Goal: Task Accomplishment & Management: Manage account settings

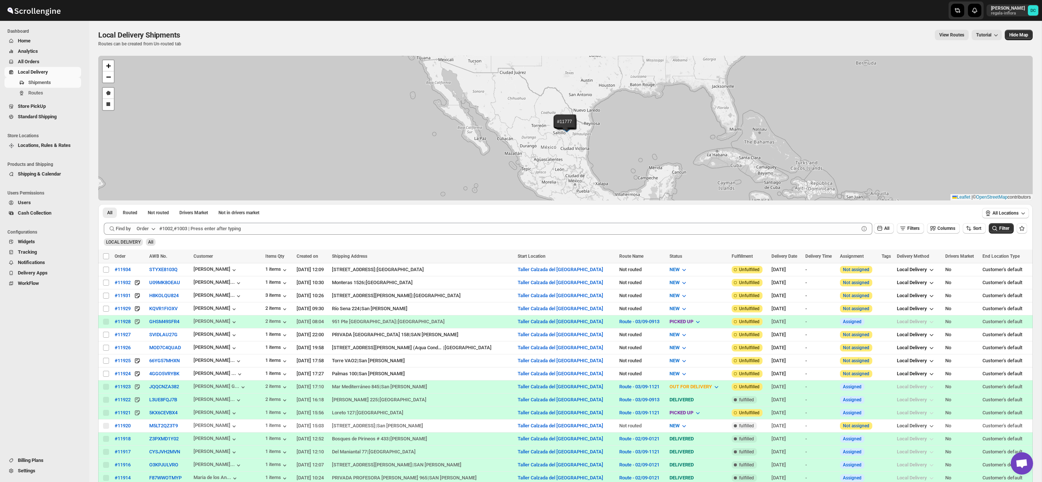
drag, startPoint x: 0, startPoint y: 0, endPoint x: 45, endPoint y: 59, distance: 74.1
click at [45, 59] on span "All Orders" at bounding box center [49, 61] width 62 height 7
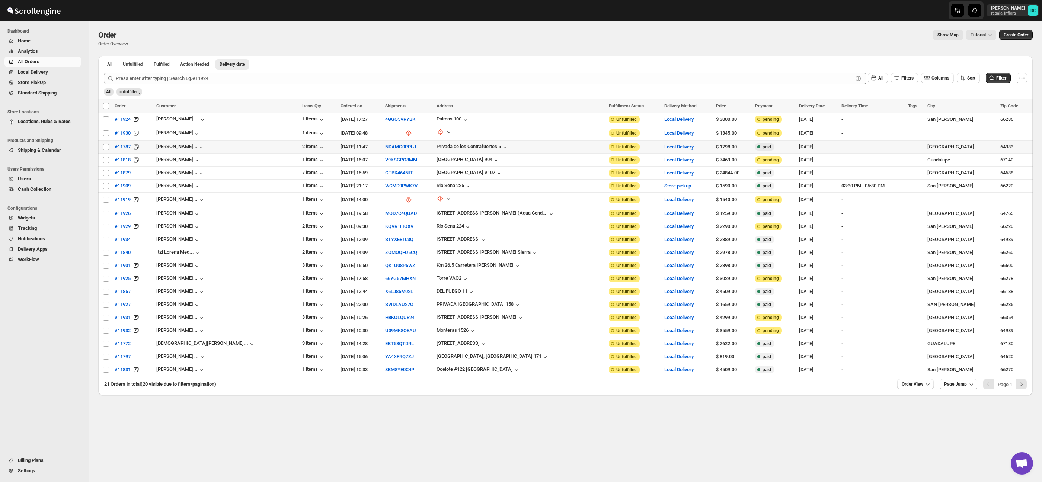
drag, startPoint x: 107, startPoint y: 146, endPoint x: 105, endPoint y: 154, distance: 7.7
click at [107, 146] on input "Select order" at bounding box center [106, 147] width 6 height 6
checkbox input "true"
click at [105, 162] on input "Select order" at bounding box center [106, 160] width 6 height 6
checkbox input "true"
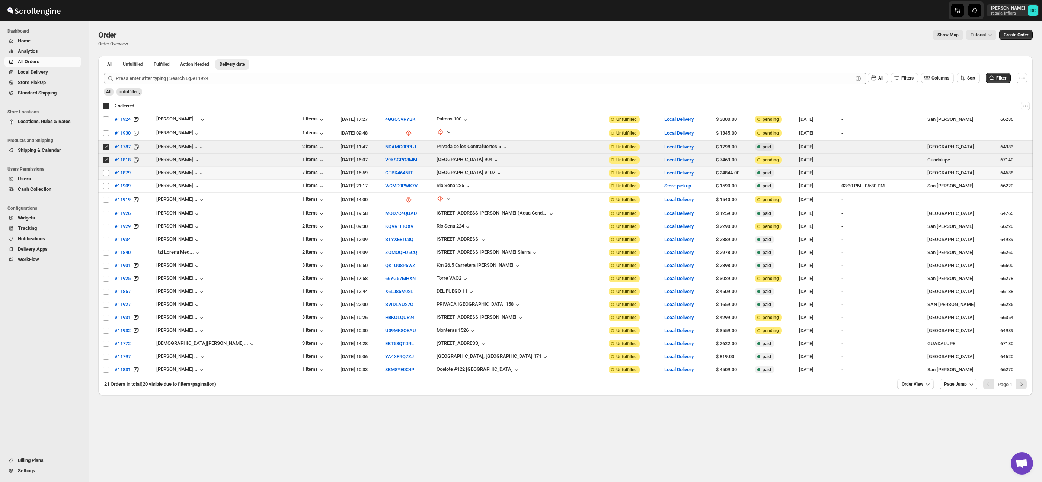
drag, startPoint x: 107, startPoint y: 172, endPoint x: 108, endPoint y: 181, distance: 9.0
click at [107, 172] on input "Select order" at bounding box center [106, 173] width 6 height 6
checkbox input "true"
click at [107, 187] on input "Select order" at bounding box center [106, 186] width 6 height 6
checkbox input "true"
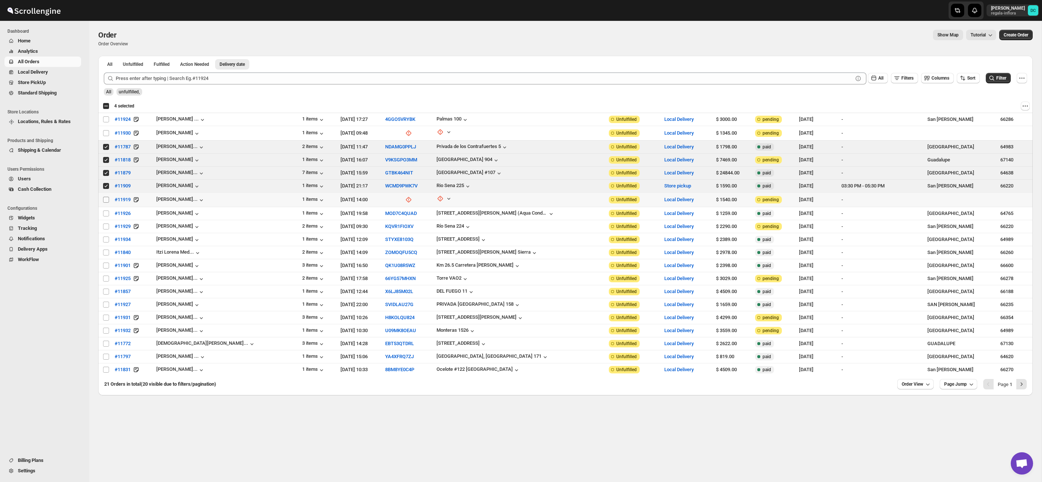
click at [106, 197] on span at bounding box center [106, 200] width 7 height 7
click at [106, 197] on input "Select order" at bounding box center [106, 200] width 6 height 6
drag, startPoint x: 106, startPoint y: 199, endPoint x: 103, endPoint y: 210, distance: 11.8
click at [106, 199] on input "Select order" at bounding box center [106, 200] width 6 height 6
checkbox input "true"
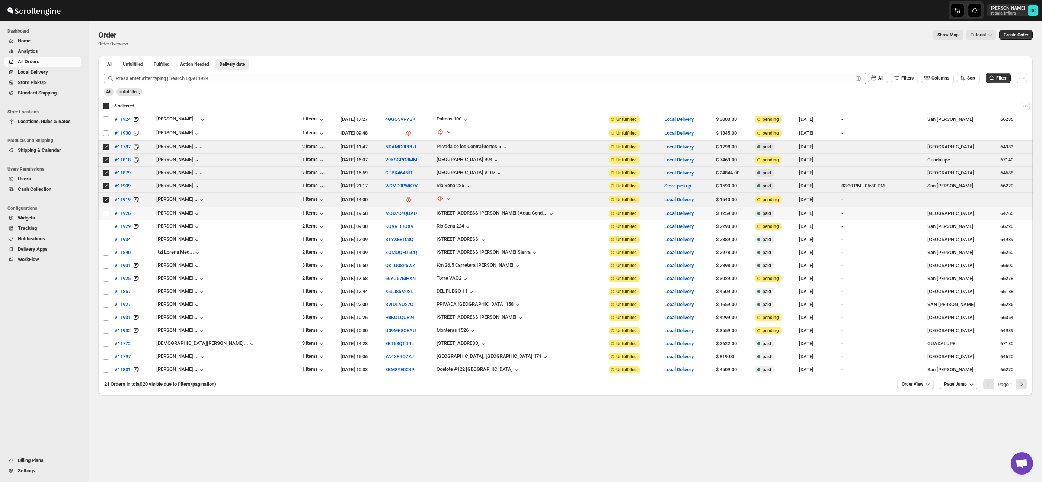
drag, startPoint x: 106, startPoint y: 213, endPoint x: 106, endPoint y: 216, distance: 3.8
click at [106, 213] on input "Select order" at bounding box center [106, 214] width 6 height 6
checkbox input "true"
click at [106, 225] on input "Select order" at bounding box center [106, 227] width 6 height 6
checkbox input "true"
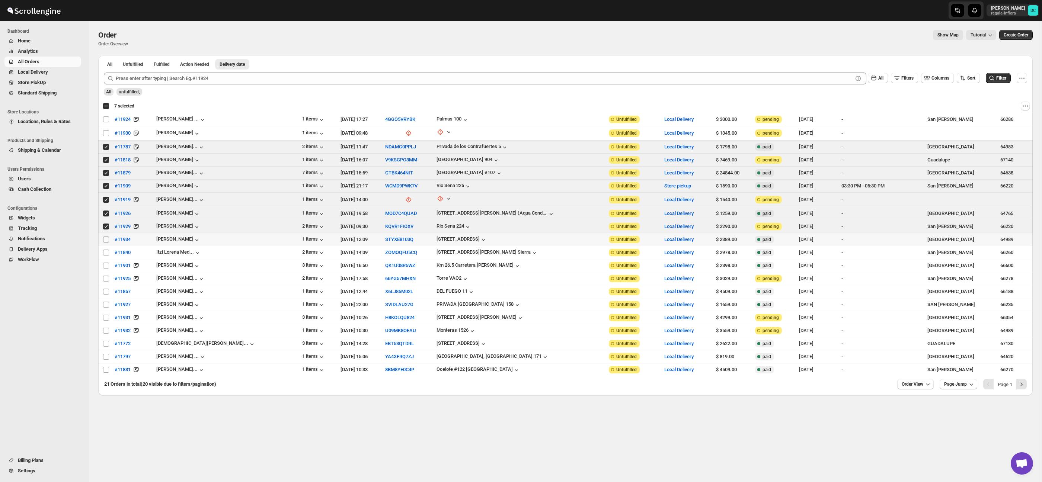
click at [106, 237] on input "Select order" at bounding box center [106, 240] width 6 height 6
drag, startPoint x: 105, startPoint y: 239, endPoint x: 113, endPoint y: 201, distance: 39.1
click at [105, 239] on input "Select order" at bounding box center [106, 240] width 6 height 6
checkbox input "false"
click at [104, 226] on input "Select order" at bounding box center [106, 227] width 6 height 6
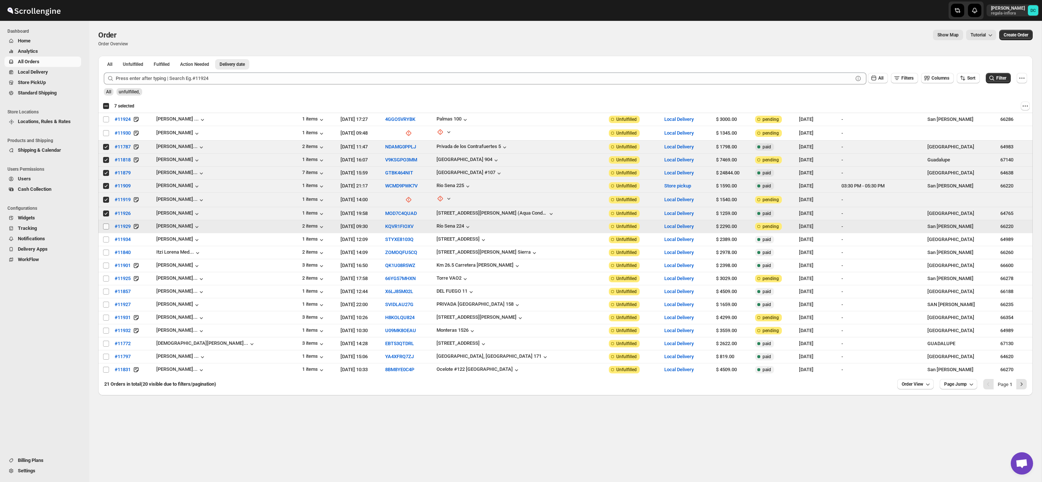
checkbox input "false"
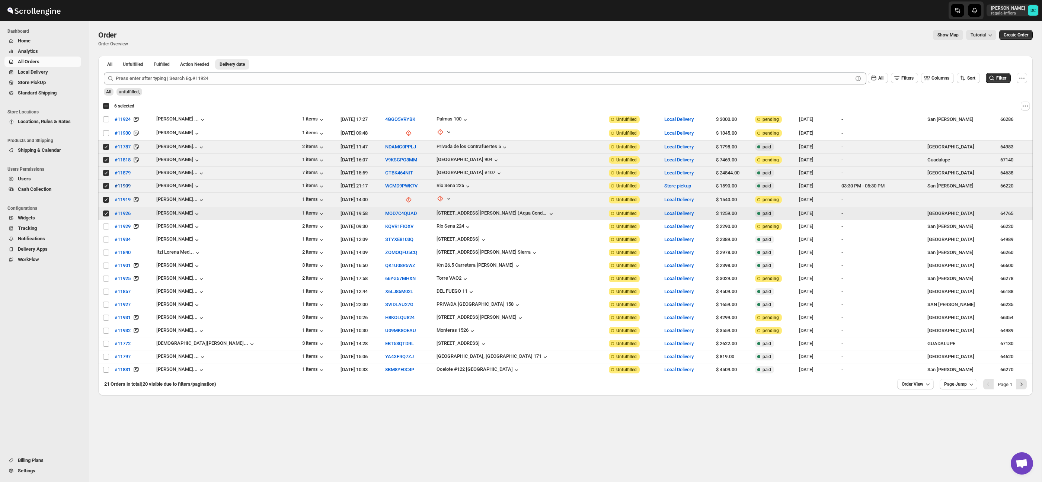
drag, startPoint x: 106, startPoint y: 213, endPoint x: 114, endPoint y: 190, distance: 24.1
click at [106, 213] on input "Select order" at bounding box center [106, 214] width 6 height 6
checkbox input "false"
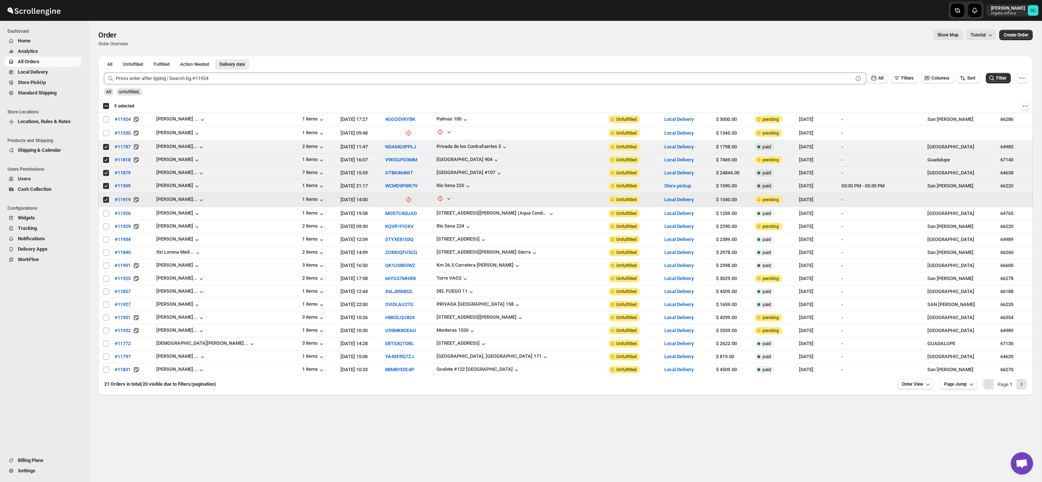
click at [106, 200] on input "Select order" at bounding box center [106, 200] width 6 height 6
checkbox input "false"
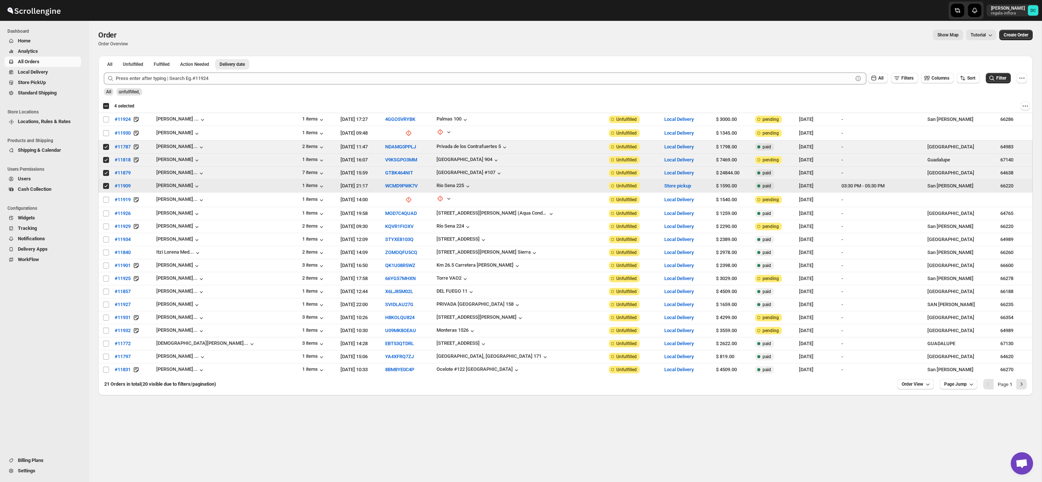
click at [106, 185] on input "Select order" at bounding box center [106, 186] width 6 height 6
checkbox input "false"
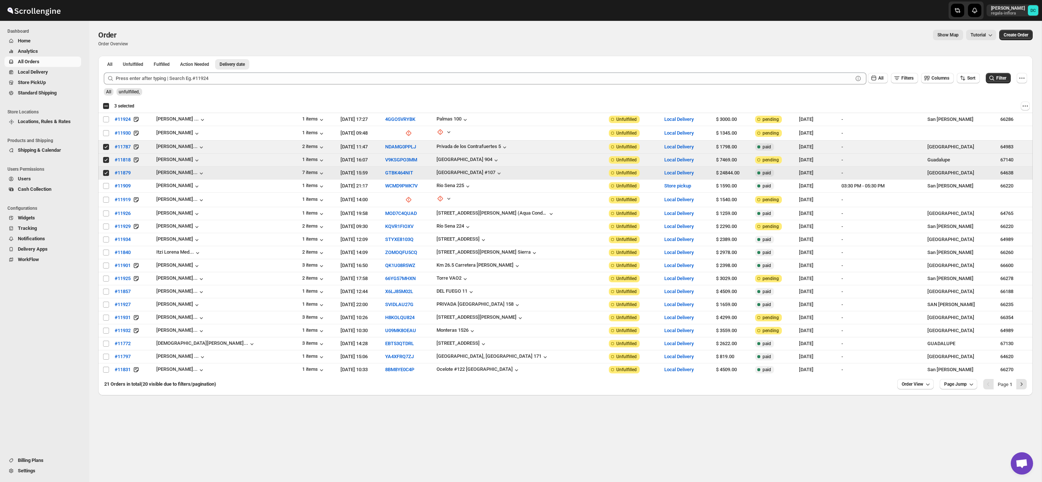
click at [106, 173] on input "Select order" at bounding box center [106, 173] width 6 height 6
checkbox input "false"
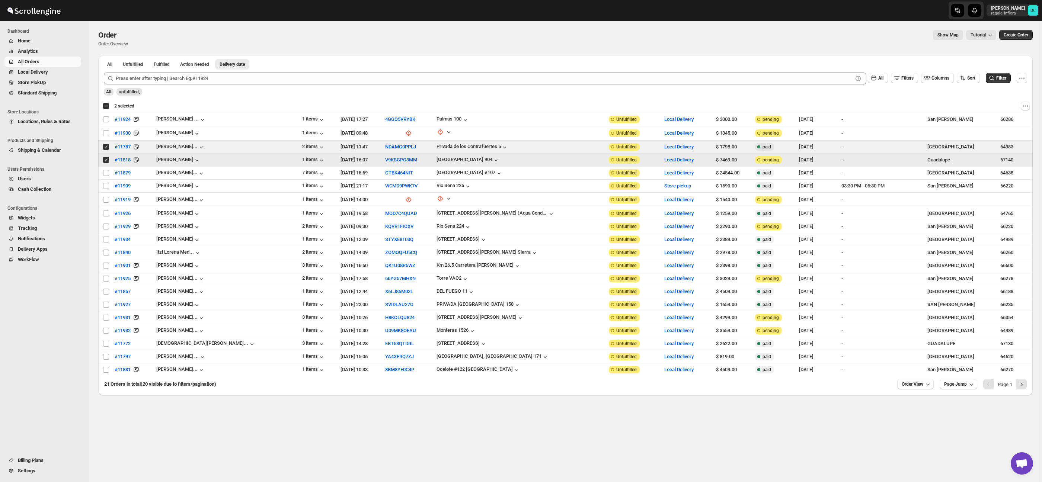
click at [105, 159] on input "Select order" at bounding box center [106, 160] width 6 height 6
checkbox input "false"
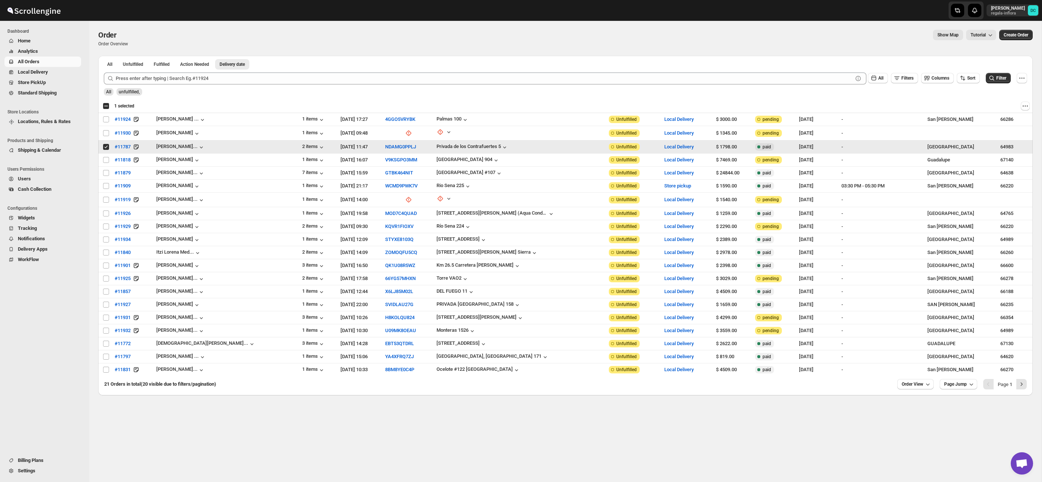
click at [105, 146] on input "Select order" at bounding box center [106, 147] width 6 height 6
checkbox input "false"
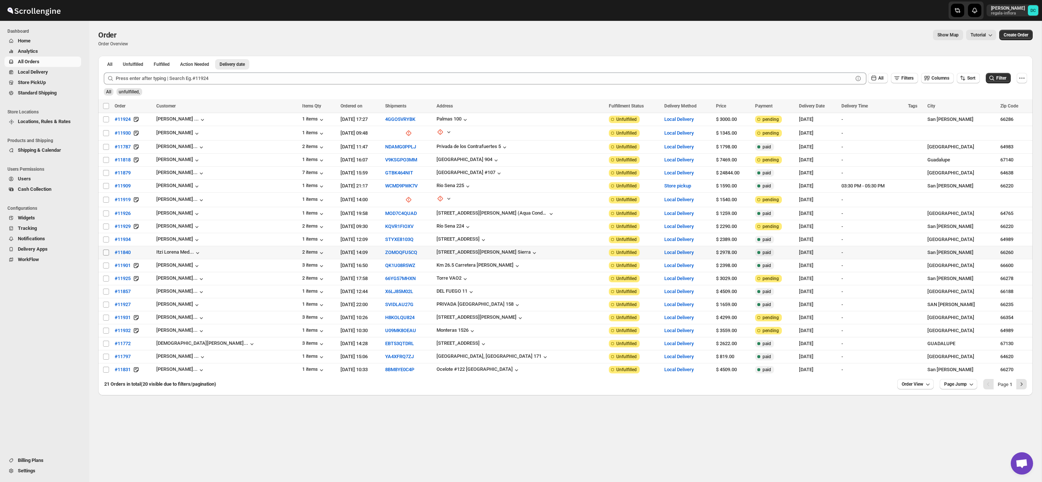
click at [108, 252] on input "Select order" at bounding box center [106, 253] width 6 height 6
checkbox input "true"
click at [108, 264] on input "Select order" at bounding box center [106, 266] width 6 height 6
checkbox input "true"
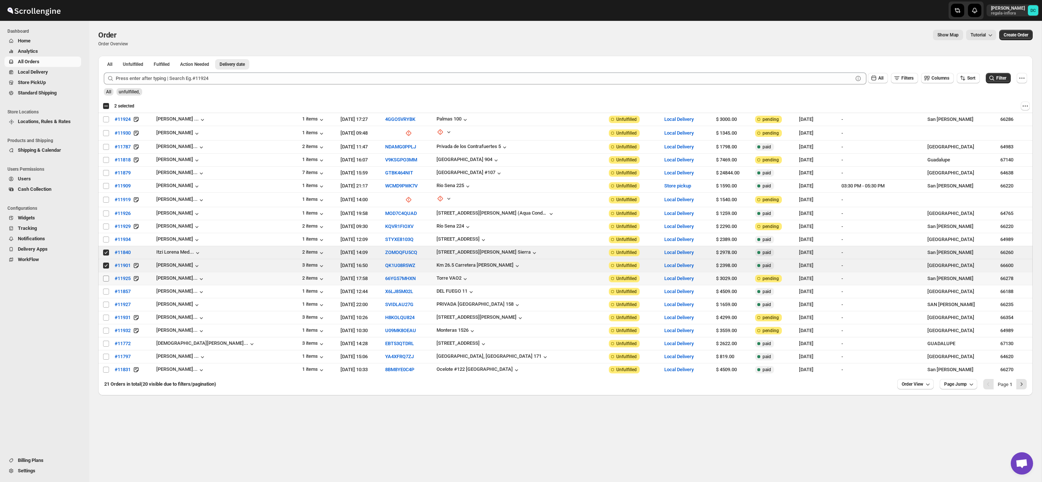
click at [107, 277] on input "Select order" at bounding box center [106, 279] width 6 height 6
checkbox input "true"
drag, startPoint x: 107, startPoint y: 254, endPoint x: 106, endPoint y: 266, distance: 12.3
click at [107, 254] on input "Select order" at bounding box center [106, 253] width 6 height 6
checkbox input "false"
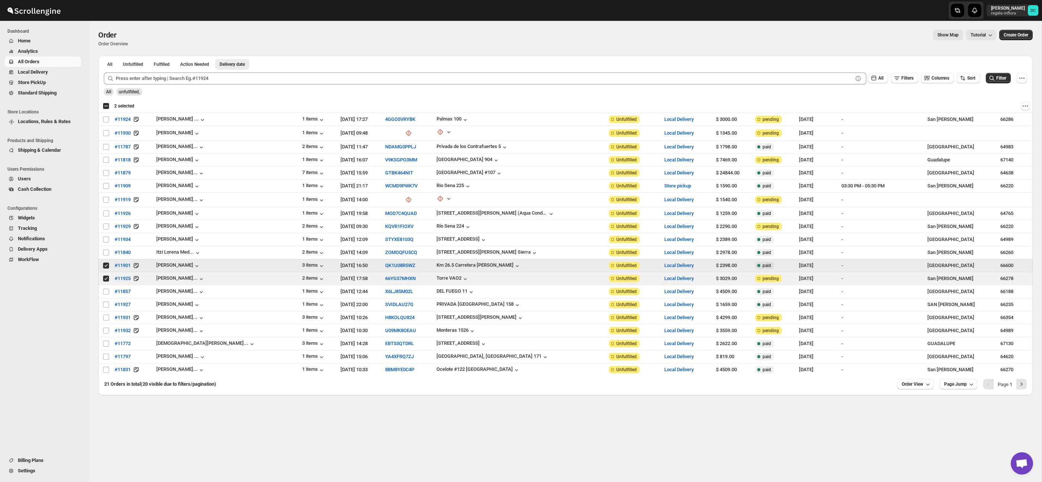
drag, startPoint x: 106, startPoint y: 267, endPoint x: 106, endPoint y: 275, distance: 8.9
click at [106, 267] on input "Select order" at bounding box center [106, 266] width 6 height 6
checkbox input "false"
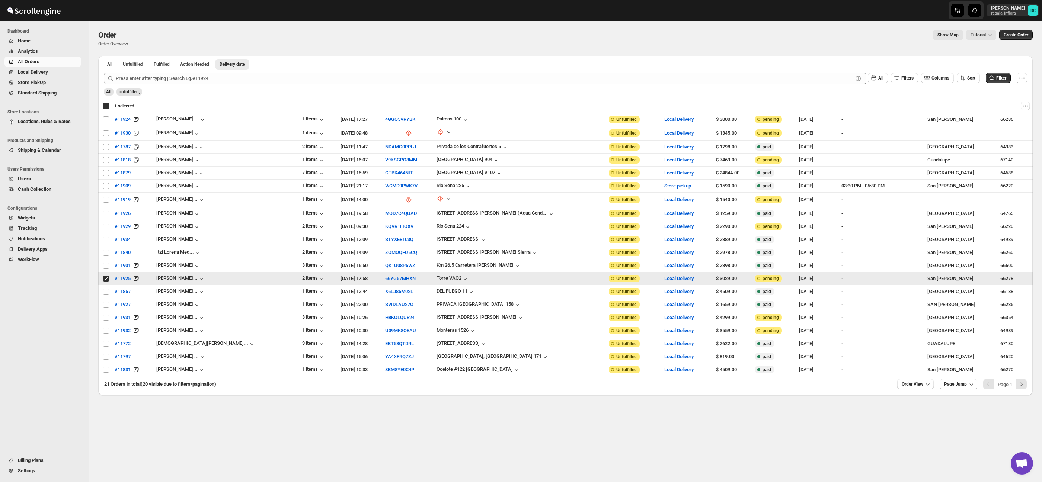
click at [106, 278] on input "Select order" at bounding box center [106, 279] width 6 height 6
checkbox input "false"
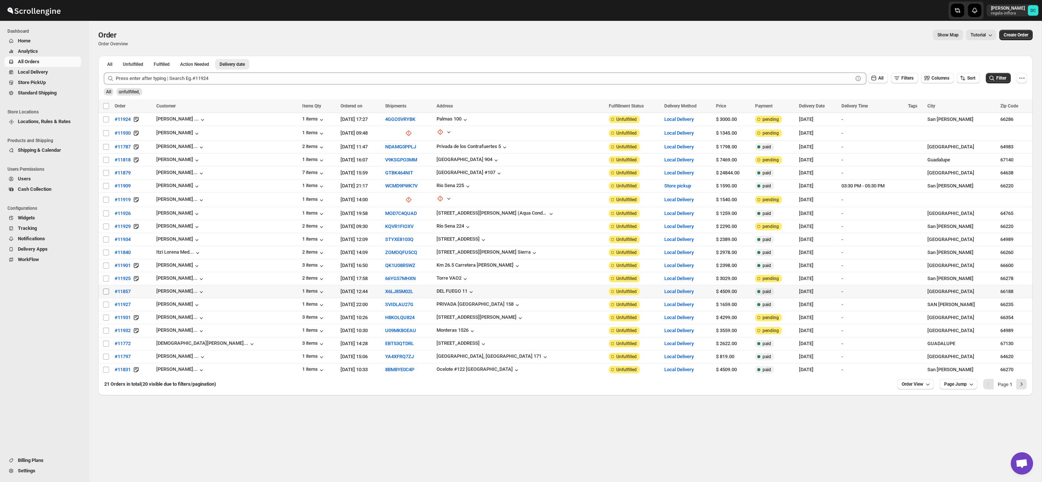
click at [107, 293] on input "Select order" at bounding box center [106, 292] width 6 height 6
checkbox input "true"
click at [107, 305] on input "Select order" at bounding box center [106, 305] width 6 height 6
checkbox input "true"
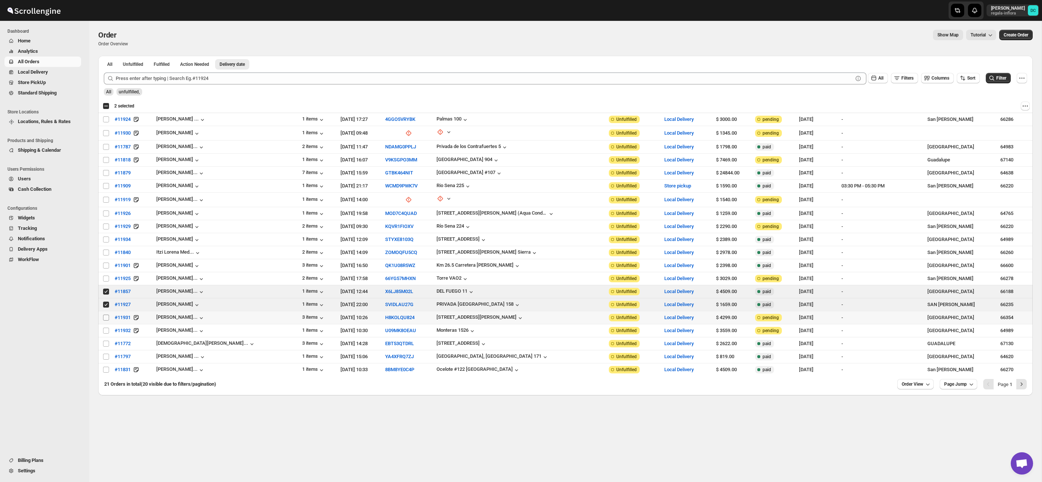
click at [105, 315] on span at bounding box center [106, 318] width 7 height 7
click at [105, 315] on input "Select order" at bounding box center [106, 318] width 6 height 6
checkbox input "false"
click at [106, 330] on input "Select order" at bounding box center [106, 331] width 6 height 6
checkbox input "true"
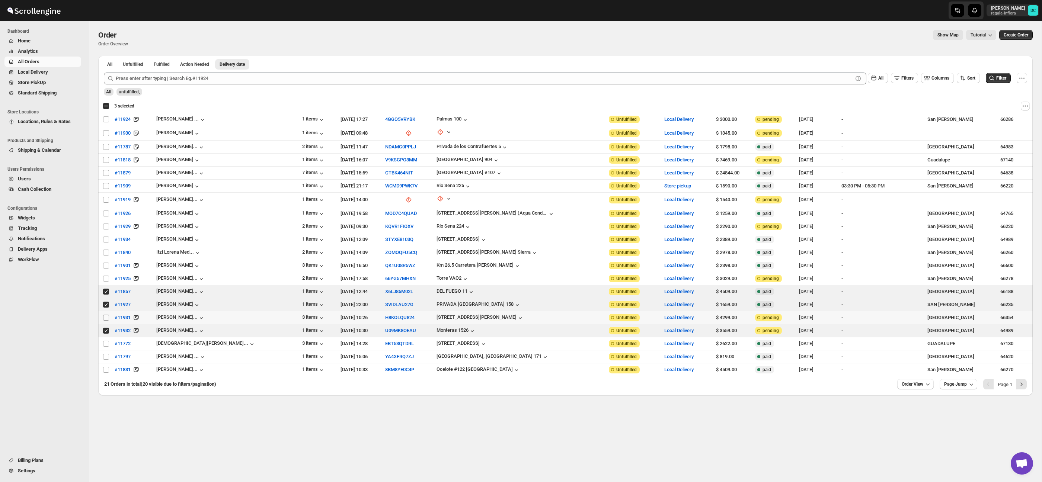
click at [106, 316] on input "Select order" at bounding box center [106, 318] width 6 height 6
checkbox input "true"
click at [106, 330] on input "Select order" at bounding box center [106, 331] width 6 height 6
checkbox input "false"
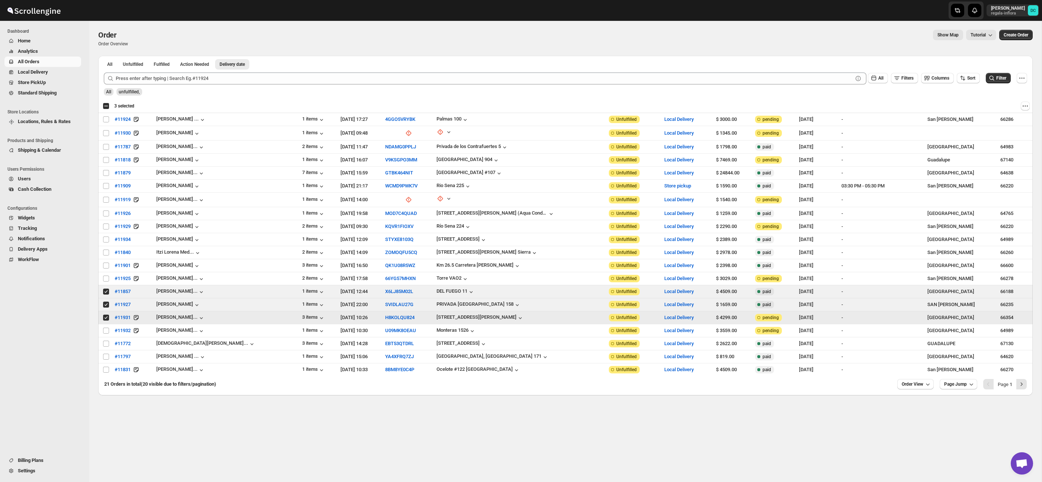
click at [106, 318] on input "Select order" at bounding box center [106, 318] width 6 height 6
checkbox input "false"
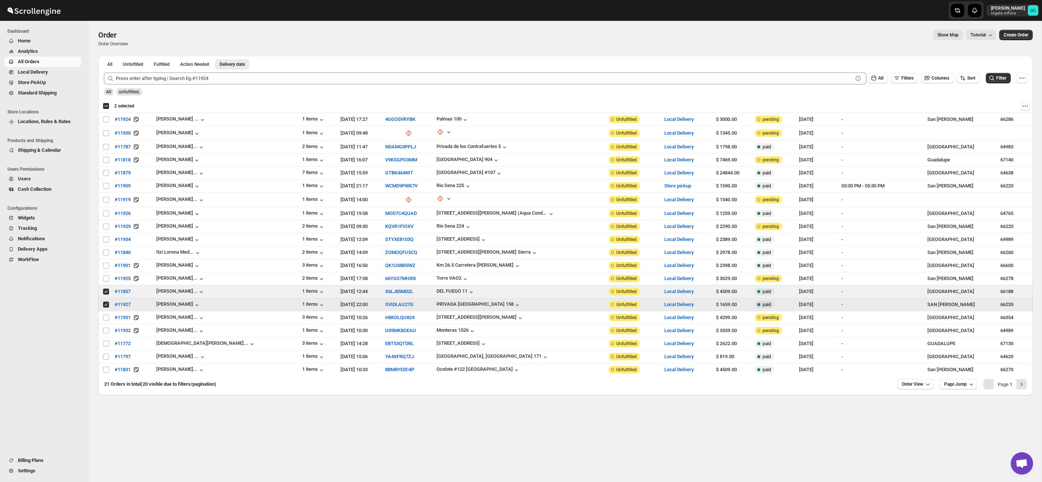
click at [103, 305] on input "Select order" at bounding box center [106, 305] width 6 height 6
checkbox input "false"
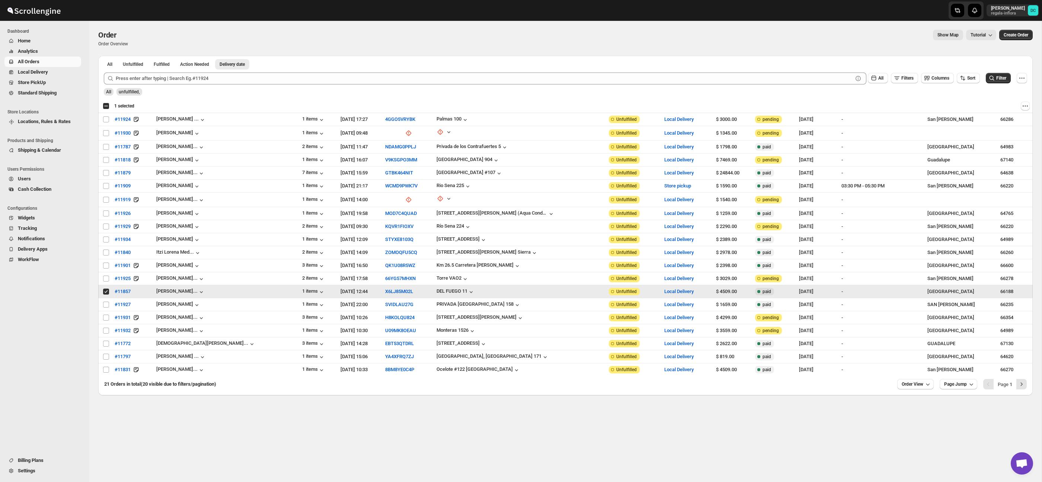
click at [105, 293] on input "Select order" at bounding box center [106, 292] width 6 height 6
checkbox input "false"
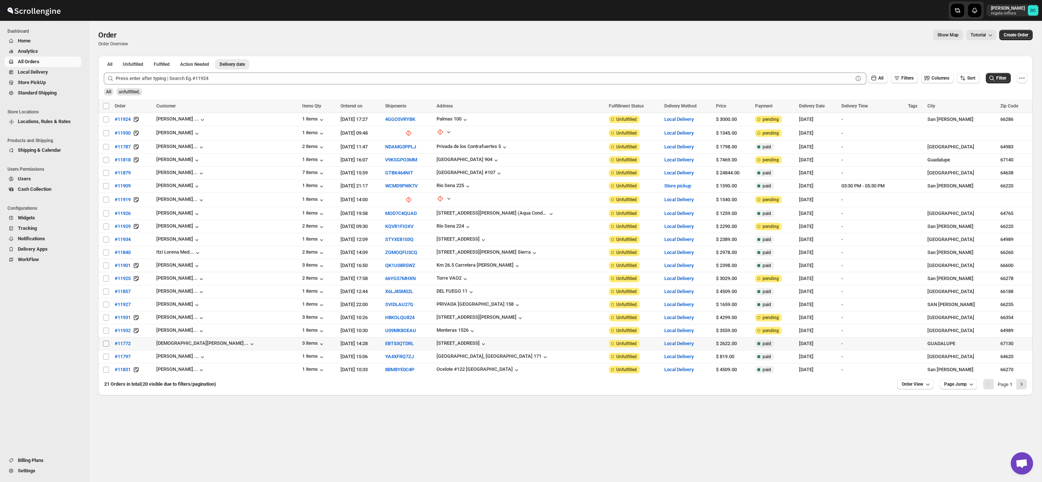
click at [107, 344] on input "Select order" at bounding box center [106, 344] width 6 height 6
click at [907, 383] on span "Order View" at bounding box center [913, 385] width 22 height 6
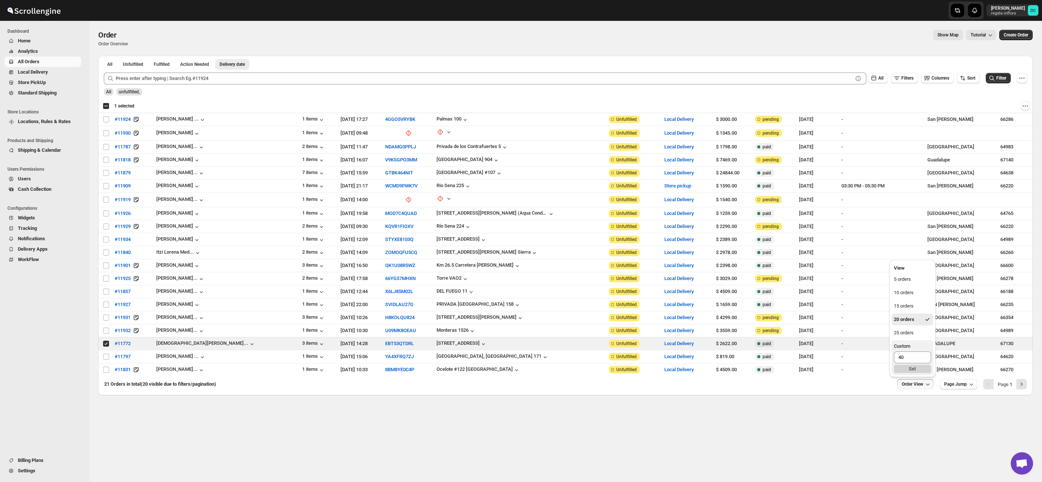
click at [912, 369] on div "Set" at bounding box center [912, 369] width 37 height 8
drag, startPoint x: 106, startPoint y: 344, endPoint x: 106, endPoint y: 352, distance: 8.2
click at [106, 344] on input "Select order" at bounding box center [106, 344] width 6 height 6
checkbox input "false"
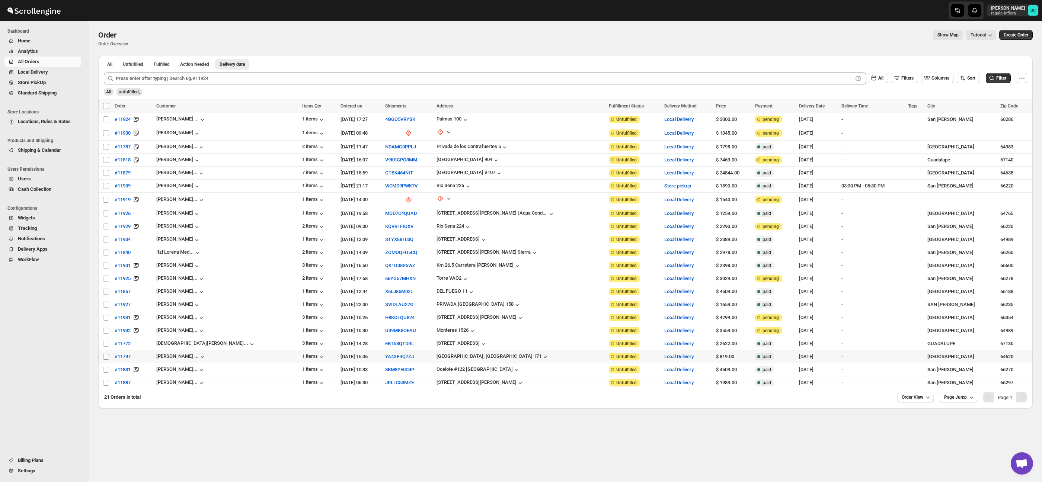
click at [106, 359] on input "Select order" at bounding box center [106, 357] width 6 height 6
checkbox input "true"
click at [106, 371] on input "Select order" at bounding box center [106, 370] width 6 height 6
checkbox input "true"
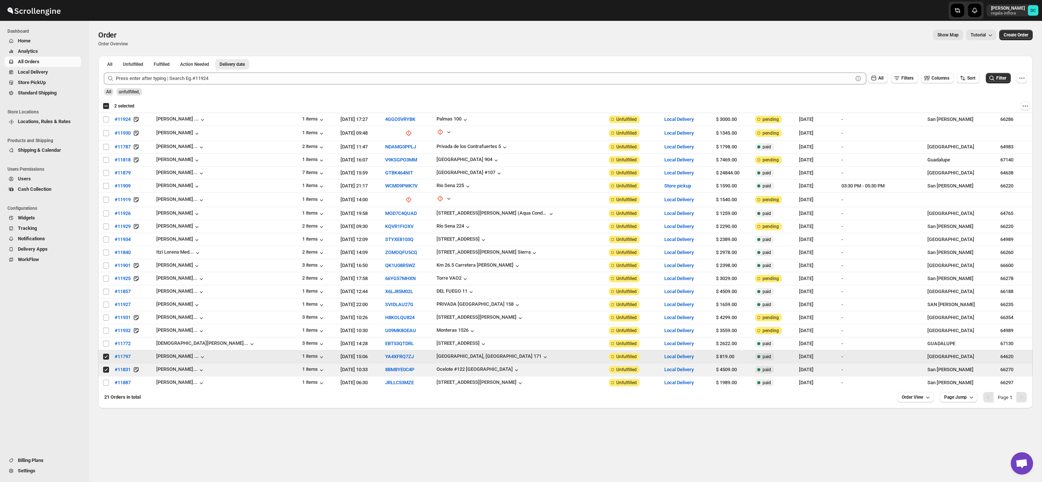
click at [105, 359] on input "Select order" at bounding box center [106, 357] width 6 height 6
checkbox input "false"
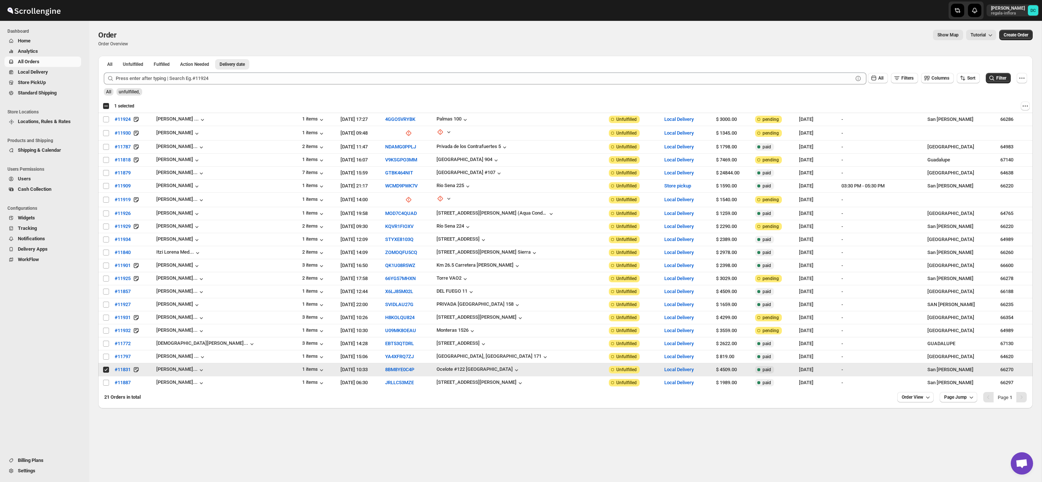
click at [106, 371] on input "Select order" at bounding box center [106, 370] width 6 height 6
checkbox input "false"
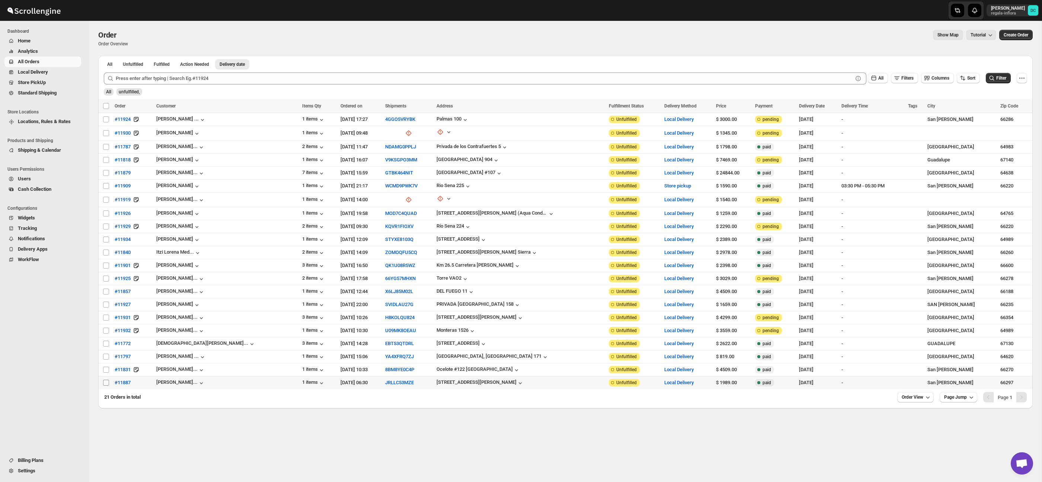
click at [106, 382] on input "Select order" at bounding box center [106, 383] width 6 height 6
checkbox input "true"
